Goal: Complete application form: Complete application form

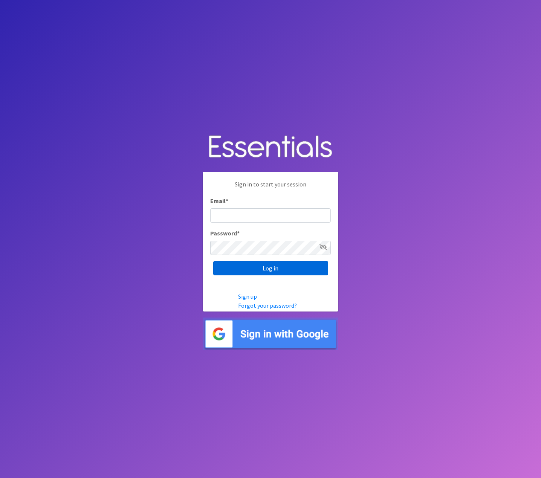
type input "[EMAIL_ADDRESS][DOMAIN_NAME]"
click at [279, 268] on input "Log in" at bounding box center [270, 268] width 115 height 14
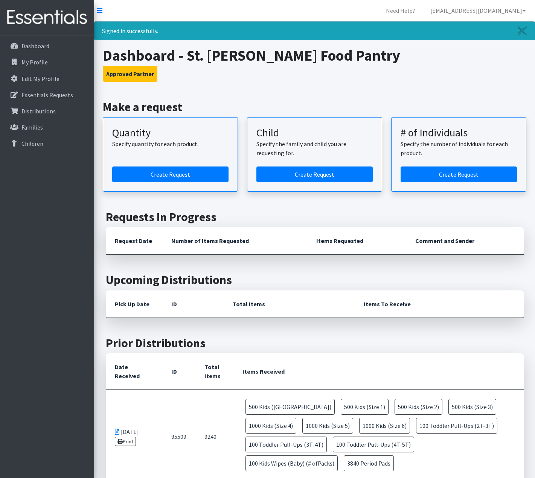
scroll to position [14, 0]
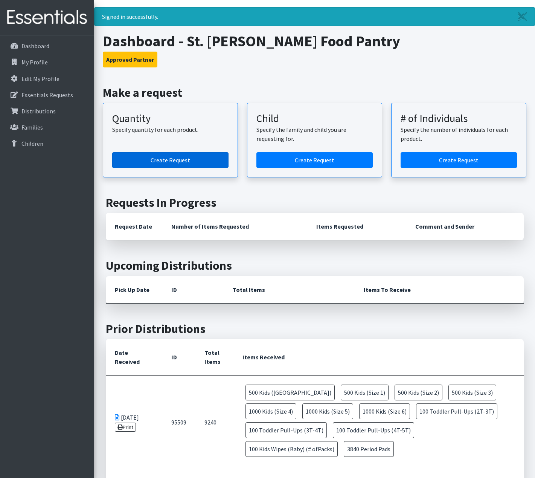
click at [160, 163] on link "Create Request" at bounding box center [170, 160] width 116 height 16
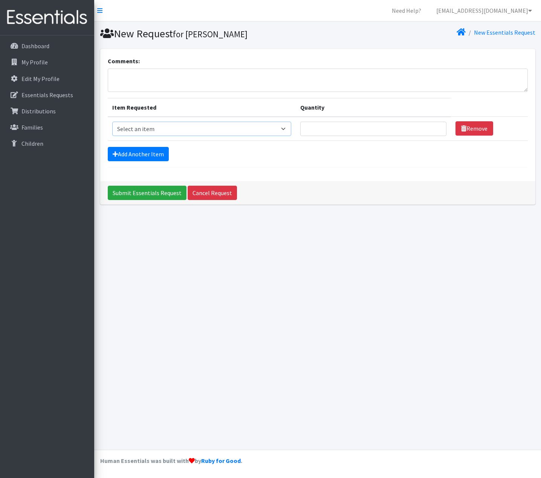
click at [139, 130] on select "Select an item Baby Formula Kids (Newborn) Kids (Preemie) Kids (Size 1) Kids (S…" at bounding box center [201, 129] width 179 height 14
select select "451"
click at [112, 122] on select "Select an item Baby Formula Kids (Newborn) Kids (Preemie) Kids (Size 1) Kids (S…" at bounding box center [201, 129] width 179 height 14
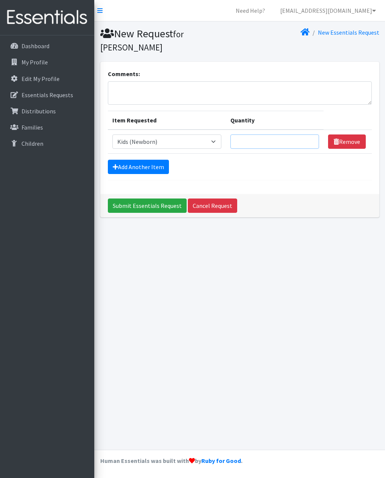
click at [257, 144] on input "Quantity" at bounding box center [274, 142] width 89 height 14
type input "3"
type input "14"
click at [136, 169] on link "Add Another Item" at bounding box center [138, 167] width 61 height 14
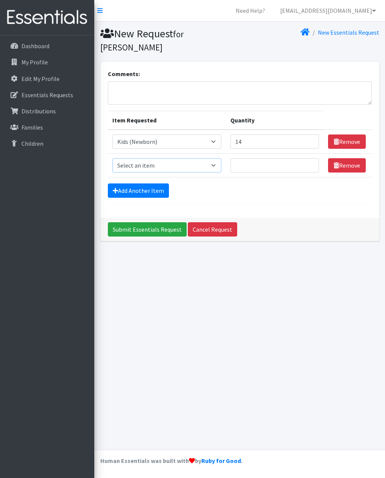
click at [140, 165] on select "Select an item Baby Formula Kids (Newborn) Kids (Preemie) Kids (Size 1) Kids (S…" at bounding box center [166, 165] width 109 height 14
select select "453"
click at [112, 158] on select "Select an item Baby Formula Kids (Newborn) Kids (Preemie) Kids (Size 1) Kids (S…" at bounding box center [166, 165] width 109 height 14
click at [257, 165] on input "Quantity" at bounding box center [274, 165] width 89 height 14
click at [251, 138] on input "14" at bounding box center [274, 142] width 89 height 14
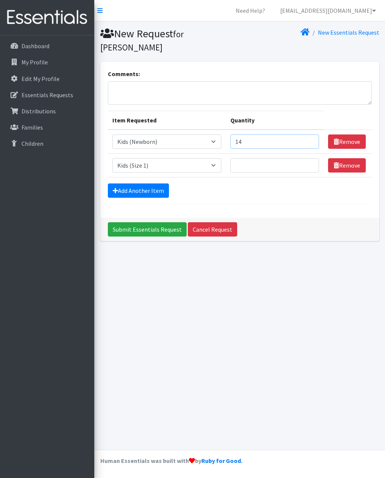
type input "1"
type input "350"
click at [258, 163] on input "Quantity" at bounding box center [274, 165] width 89 height 14
type input "400"
click at [154, 191] on link "Add Another Item" at bounding box center [138, 191] width 61 height 14
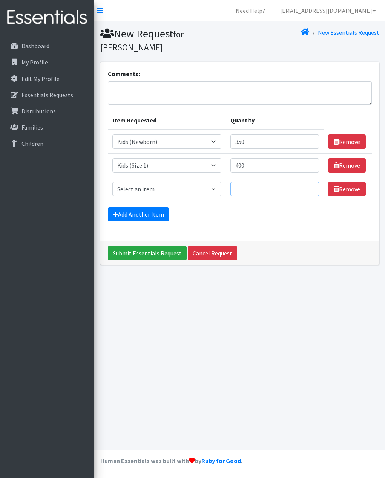
click at [250, 192] on input "Quantity" at bounding box center [274, 189] width 89 height 14
type input "725"
click at [142, 216] on link "Add Another Item" at bounding box center [138, 214] width 61 height 14
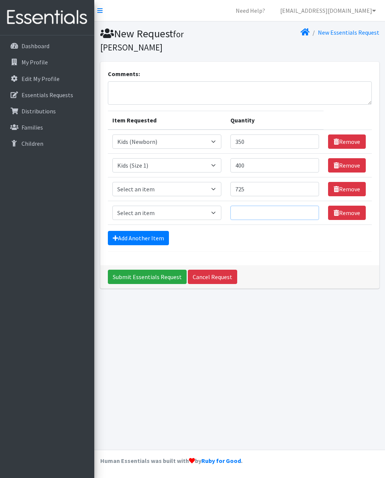
click at [243, 215] on input "Quantity" at bounding box center [274, 213] width 89 height 14
type input "425"
click at [144, 242] on link "Add Another Item" at bounding box center [138, 238] width 61 height 14
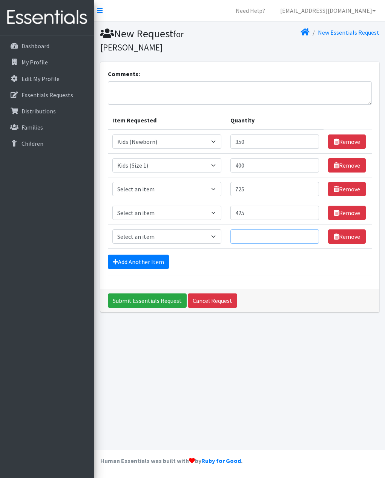
click at [245, 240] on input "Quantity" at bounding box center [274, 236] width 89 height 14
click at [153, 189] on select "Select an item Baby Formula Kids (Newborn) Kids (Preemie) Kids (Size 1) Kids (S…" at bounding box center [166, 189] width 109 height 14
select select "440"
click at [112, 182] on select "Select an item Baby Formula Kids (Newborn) Kids (Preemie) Kids (Size 1) Kids (S…" at bounding box center [166, 189] width 109 height 14
click at [144, 213] on select "Select an item Baby Formula Kids (Newborn) Kids (Preemie) Kids (Size 1) Kids (S…" at bounding box center [166, 213] width 109 height 14
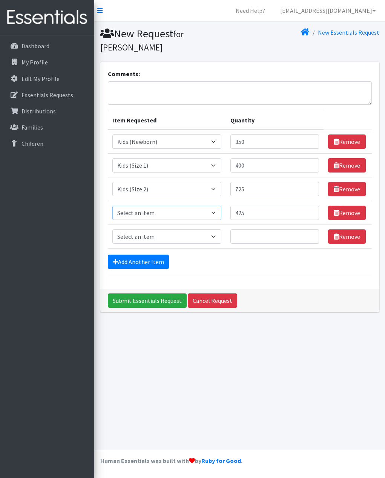
select select "442"
click at [112, 206] on select "Select an item Baby Formula Kids (Newborn) Kids (Preemie) Kids (Size 1) Kids (S…" at bounding box center [166, 213] width 109 height 14
click at [145, 236] on select "Select an item Baby Formula Kids (Newborn) Kids (Preemie) Kids (Size 1) Kids (S…" at bounding box center [166, 236] width 109 height 14
select select "459"
click at [112, 229] on select "Select an item Baby Formula Kids (Newborn) Kids (Preemie) Kids (Size 1) Kids (S…" at bounding box center [166, 236] width 109 height 14
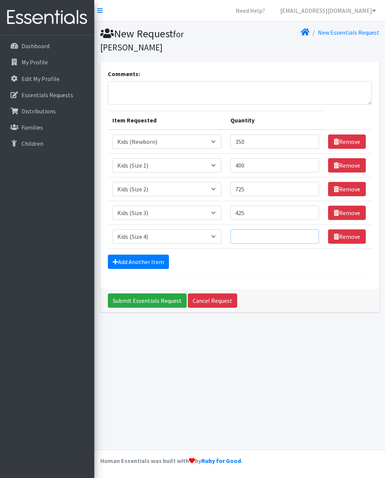
click at [257, 234] on input "Quantity" at bounding box center [274, 236] width 89 height 14
type input "1000"
click at [148, 263] on link "Add Another Item" at bounding box center [138, 262] width 61 height 14
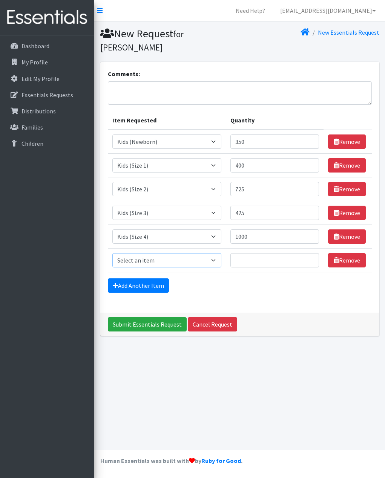
click at [148, 263] on select "Select an item Baby Formula Kids (Newborn) Kids (Preemie) Kids (Size 1) Kids (S…" at bounding box center [166, 260] width 109 height 14
select select "460"
click at [112, 253] on select "Select an item Baby Formula Kids (Newborn) Kids (Preemie) Kids (Size 1) Kids (S…" at bounding box center [166, 260] width 109 height 14
click at [251, 261] on input "Quantity" at bounding box center [274, 260] width 89 height 14
type input "1000"
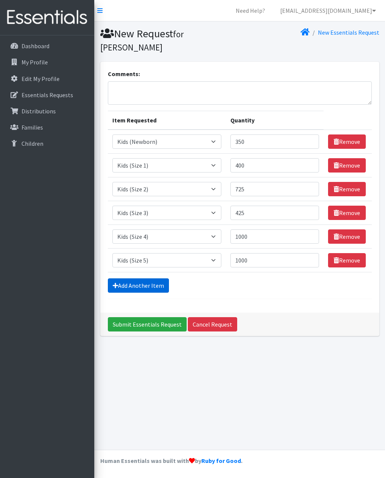
click at [135, 283] on link "Add Another Item" at bounding box center [138, 285] width 61 height 14
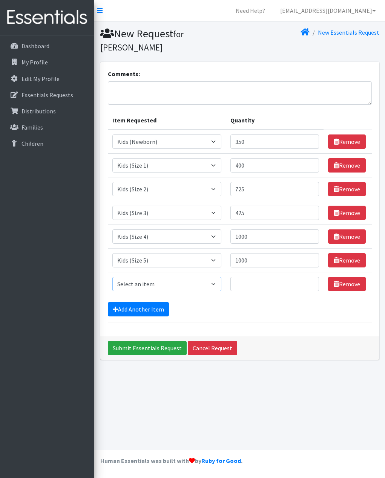
click at [136, 281] on select "Select an item Baby Formula Kids (Newborn) Kids (Preemie) Kids (Size 1) Kids (S…" at bounding box center [166, 284] width 109 height 14
select select "462"
click at [112, 277] on select "Select an item Baby Formula Kids (Newborn) Kids (Preemie) Kids (Size 1) Kids (S…" at bounding box center [166, 284] width 109 height 14
click at [255, 284] on input "Quantity" at bounding box center [274, 284] width 89 height 14
type input "1100"
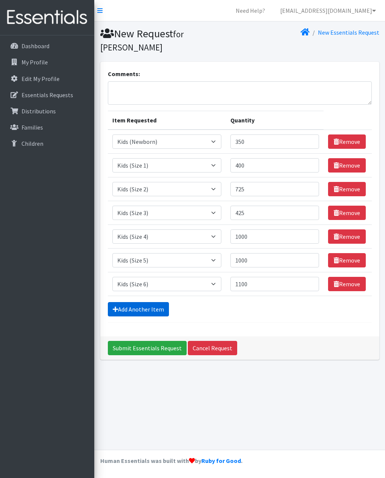
click at [145, 309] on link "Add Another Item" at bounding box center [138, 309] width 61 height 14
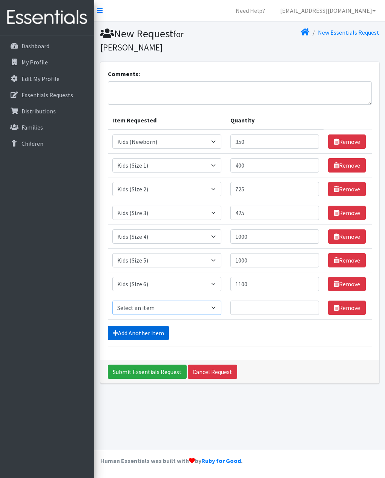
click at [145, 309] on select "Select an item Baby Formula Kids (Newborn) Kids (Preemie) Kids (Size 1) Kids (S…" at bounding box center [166, 308] width 109 height 14
select select "445"
click at [112, 301] on select "Select an item Baby Formula Kids (Newborn) Kids (Preemie) Kids (Size 1) Kids (S…" at bounding box center [166, 308] width 109 height 14
click at [251, 309] on input "Quantity" at bounding box center [274, 308] width 89 height 14
type input "50"
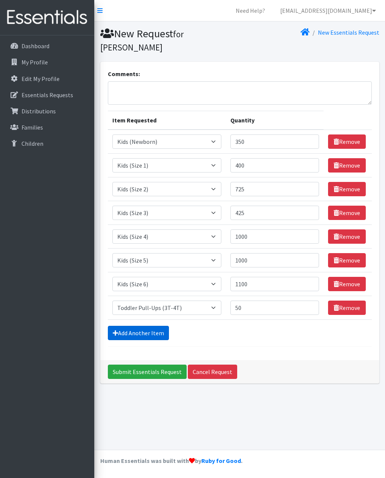
click at [131, 335] on link "Add Another Item" at bounding box center [138, 333] width 61 height 14
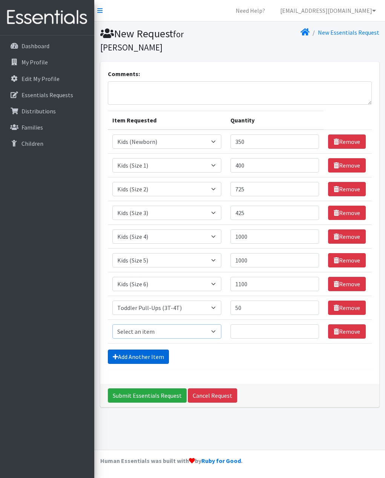
click at [132, 333] on select "Select an item Baby Formula Kids (Newborn) Kids (Preemie) Kids (Size 1) Kids (S…" at bounding box center [166, 331] width 109 height 14
select select "446"
click at [112, 324] on select "Select an item Baby Formula Kids (Newborn) Kids (Preemie) Kids (Size 1) Kids (S…" at bounding box center [166, 331] width 109 height 14
click at [252, 332] on input "Quantity" at bounding box center [274, 331] width 89 height 14
type input "250"
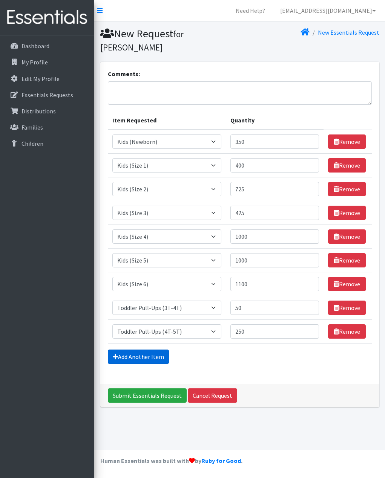
click at [145, 357] on link "Add Another Item" at bounding box center [138, 357] width 61 height 14
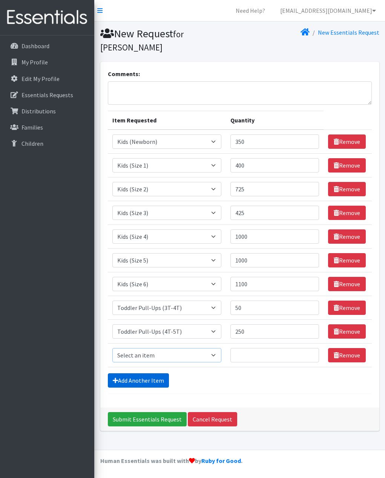
click at [145, 357] on select "Select an item Baby Formula Kids (Newborn) Kids (Preemie) Kids (Size 1) Kids (S…" at bounding box center [166, 355] width 109 height 14
select select "434"
click at [112, 348] on select "Select an item Baby Formula Kids (Newborn) Kids (Preemie) Kids (Size 1) Kids (S…" at bounding box center [166, 355] width 109 height 14
click at [252, 351] on input "Quantity" at bounding box center [274, 355] width 89 height 14
type input "100"
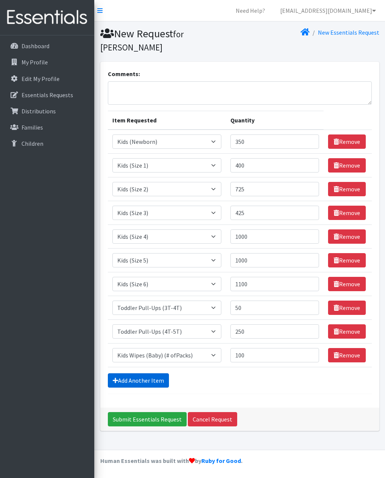
click at [142, 379] on link "Add Another Item" at bounding box center [138, 380] width 61 height 14
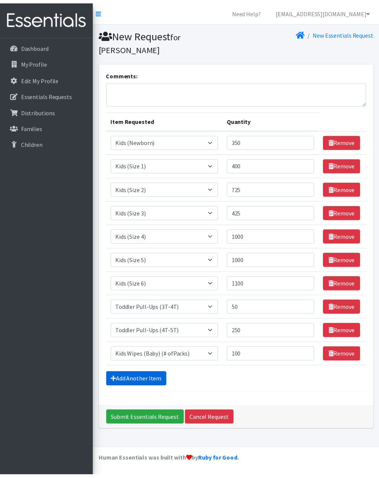
scroll to position [11, 0]
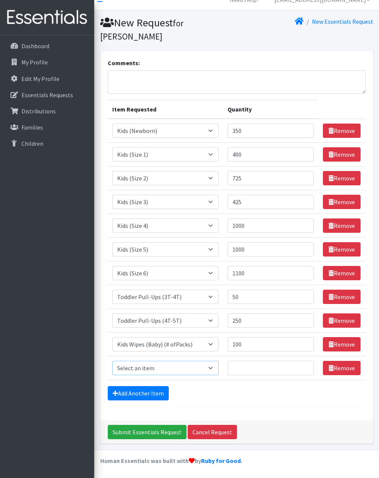
click at [138, 369] on select "Select an item Baby Formula Kids (Newborn) Kids (Preemie) Kids (Size 1) Kids (S…" at bounding box center [165, 368] width 107 height 14
select select "1534"
click at [112, 361] on select "Select an item Baby Formula Kids (Newborn) Kids (Preemie) Kids (Size 1) Kids (S…" at bounding box center [165, 368] width 107 height 14
click at [250, 369] on input "Quantity" at bounding box center [271, 368] width 86 height 14
type input "3200"
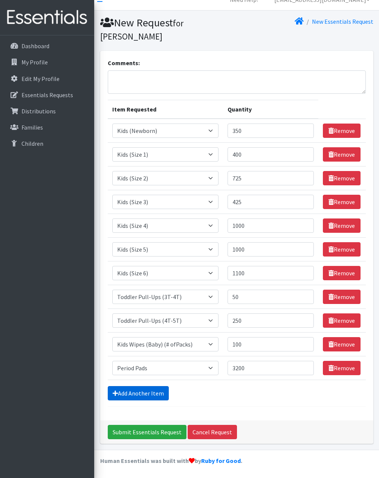
click at [144, 393] on link "Add Another Item" at bounding box center [138, 393] width 61 height 14
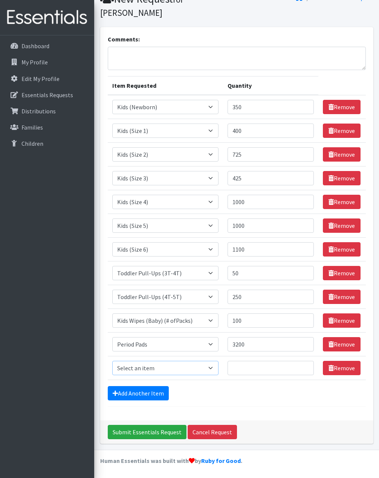
click at [139, 366] on select "Select an item Baby Formula Kids (Newborn) Kids (Preemie) Kids (Size 1) Kids (S…" at bounding box center [165, 368] width 107 height 14
select select "1536"
click at [112, 361] on select "Select an item Baby Formula Kids (Newborn) Kids (Preemie) Kids (Size 1) Kids (S…" at bounding box center [165, 368] width 107 height 14
type input "1"
click at [248, 366] on input "1" at bounding box center [271, 368] width 86 height 14
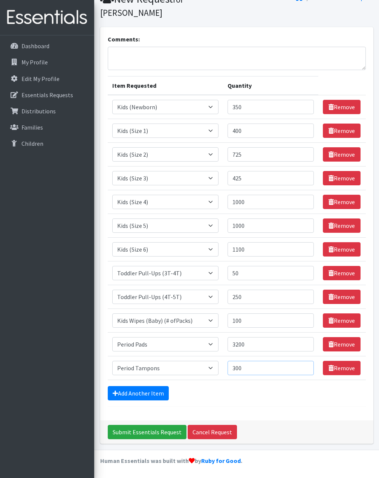
type input "300"
click at [209, 391] on div "Add Another Item" at bounding box center [237, 393] width 258 height 14
click at [138, 395] on link "Add Another Item" at bounding box center [138, 393] width 61 height 14
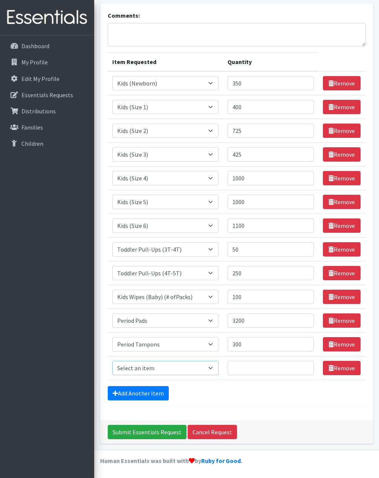
click at [137, 367] on select "Select an item Baby Formula Kids (Newborn) Kids (Preemie) Kids (Size 1) Kids (S…" at bounding box center [165, 368] width 107 height 14
select select "3871"
click at [112, 361] on select "Select an item Baby Formula Kids (Newborn) Kids (Preemie) Kids (Size 1) Kids (S…" at bounding box center [165, 368] width 107 height 14
click at [247, 364] on input "Quantity" at bounding box center [271, 368] width 86 height 14
type input "12"
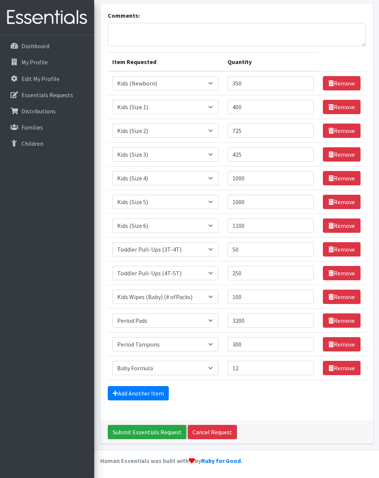
click at [268, 396] on div "Add Another Item" at bounding box center [237, 393] width 258 height 14
click at [142, 387] on link "Add Another Item" at bounding box center [138, 393] width 61 height 14
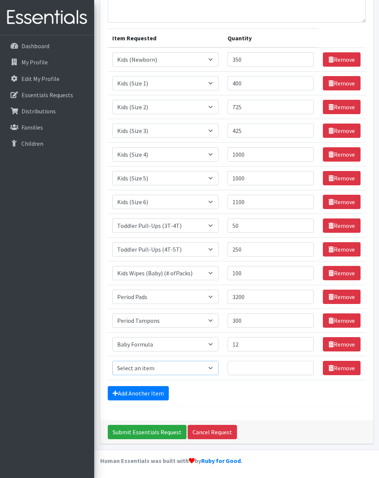
click at [144, 367] on select "Select an item Baby Formula Kids (Newborn) Kids (Preemie) Kids (Size 1) Kids (S…" at bounding box center [165, 368] width 107 height 14
click at [336, 368] on link "Remove" at bounding box center [342, 368] width 38 height 14
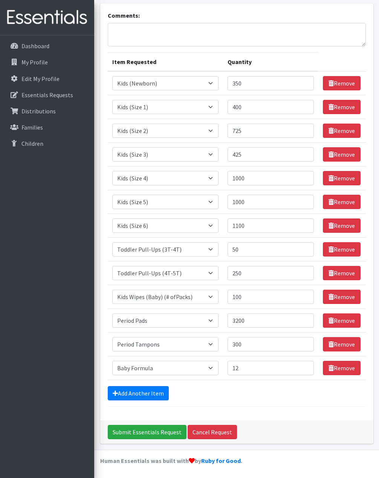
scroll to position [0, 0]
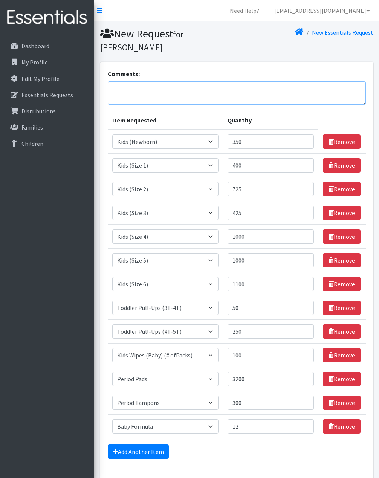
click at [116, 88] on textarea "Comments:" at bounding box center [237, 92] width 258 height 23
paste textarea "We request our pickup on Wednesday, Oct 8th before 9:30am. Our pickup persons a…"
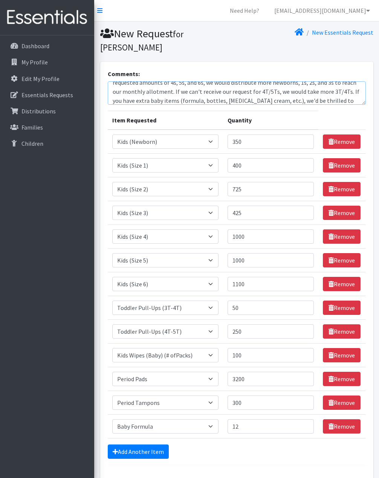
scroll to position [29, 0]
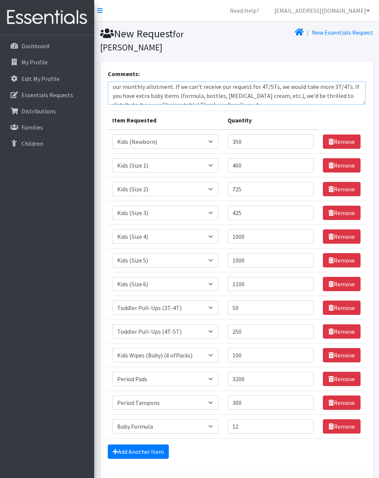
click at [310, 89] on textarea "We request our pickup on Wednesday, Oct 8th before 9:30am. Our pickup persons a…" at bounding box center [237, 92] width 258 height 23
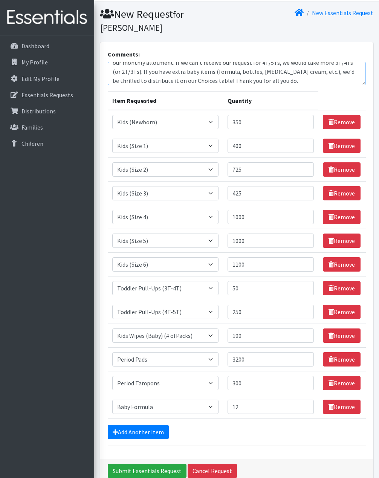
scroll to position [58, 0]
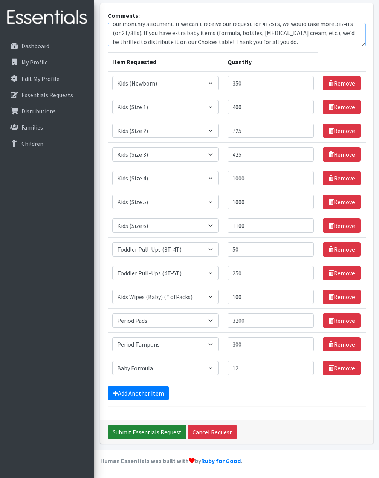
type textarea "We request our pickup on Wednesday, Oct 8th before 9:30am. Our pickup persons a…"
click at [141, 432] on input "Submit Essentials Request" at bounding box center [147, 432] width 79 height 14
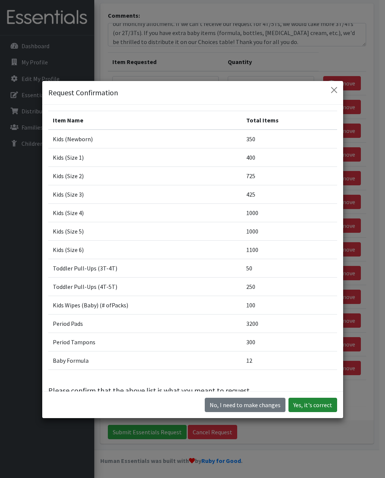
click at [313, 406] on button "Yes, it's correct" at bounding box center [312, 405] width 49 height 14
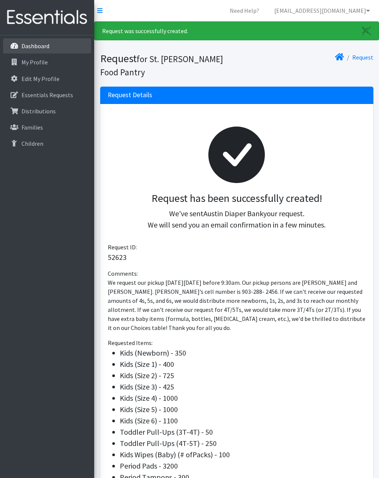
click at [25, 51] on link "Dashboard" at bounding box center [47, 45] width 88 height 15
